Goal: Task Accomplishment & Management: Manage account settings

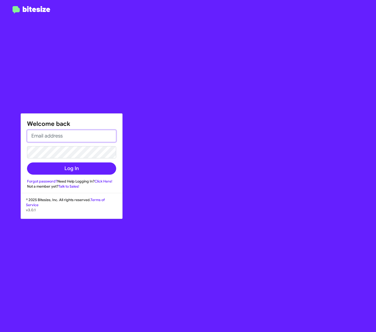
click at [41, 136] on input "email" at bounding box center [71, 136] width 89 height 12
type input "nicole.brion@ferman.com"
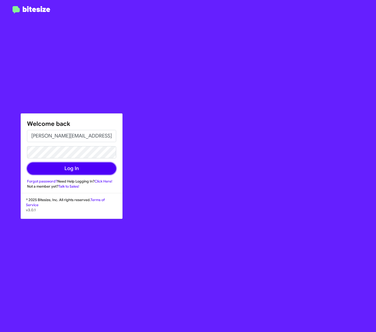
click at [70, 168] on button "Log In" at bounding box center [71, 169] width 89 height 12
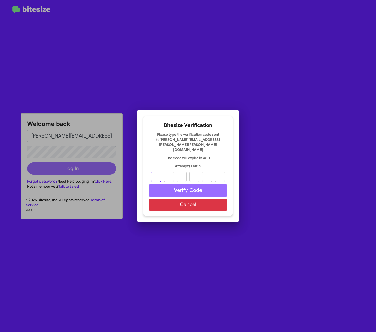
type input "0"
type input "3"
type input "7"
type input "4"
type input "9"
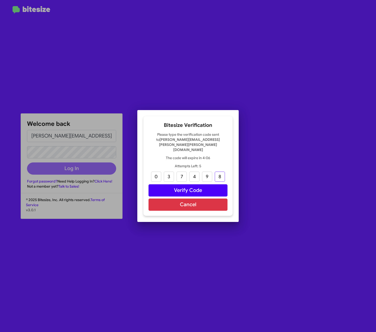
type input "8"
click at [193, 185] on button "Verify Code" at bounding box center [187, 191] width 79 height 12
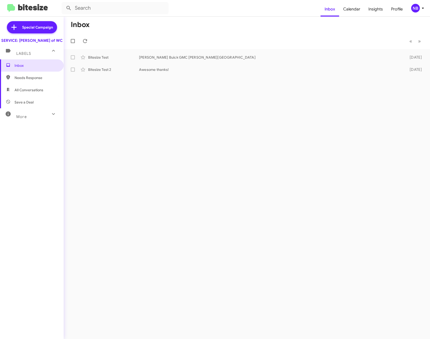
click at [52, 54] on icon at bounding box center [53, 51] width 6 height 6
click at [53, 49] on icon at bounding box center [53, 49] width 3 height 2
